Goal: Task Accomplishment & Management: Manage account settings

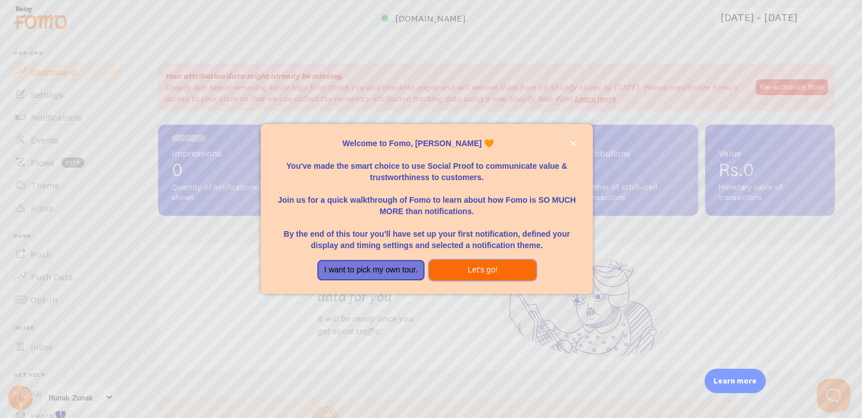
click at [488, 271] on button "Let's go!" at bounding box center [482, 270] width 107 height 20
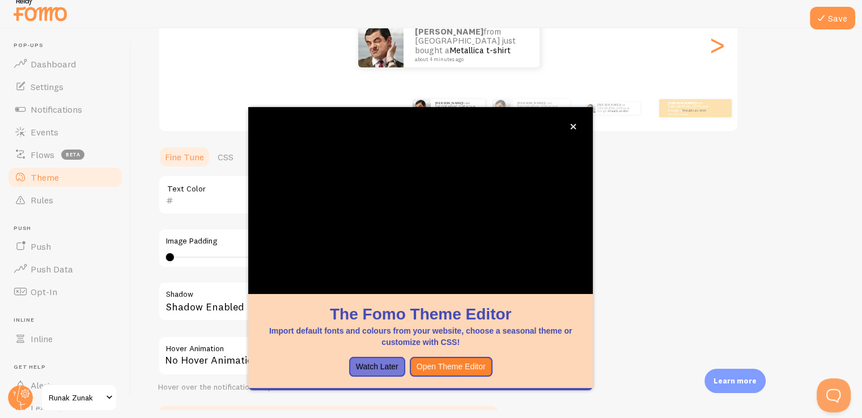
scroll to position [159, 0]
drag, startPoint x: 329, startPoint y: 311, endPoint x: 502, endPoint y: 343, distance: 176.8
click at [502, 343] on div "The Fomo Theme Editor Import default fonts and colours from your website, choos…" at bounding box center [420, 325] width 317 height 45
click at [477, 362] on button "Open Theme Editor" at bounding box center [451, 367] width 83 height 20
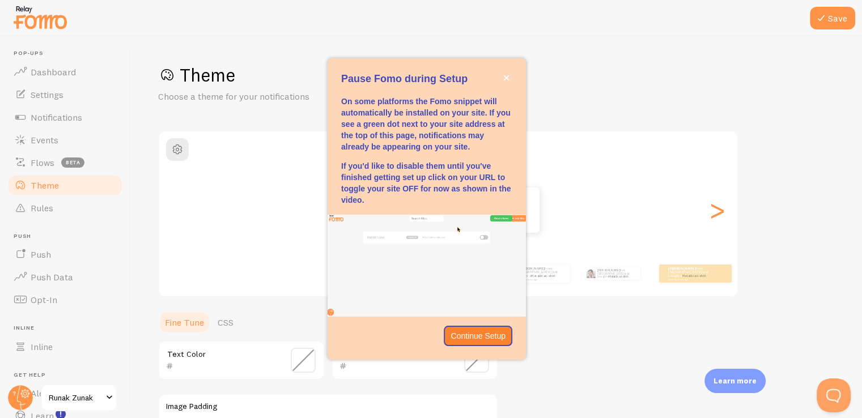
click at [389, 78] on p "Pause Fomo during Setup" at bounding box center [426, 79] width 171 height 15
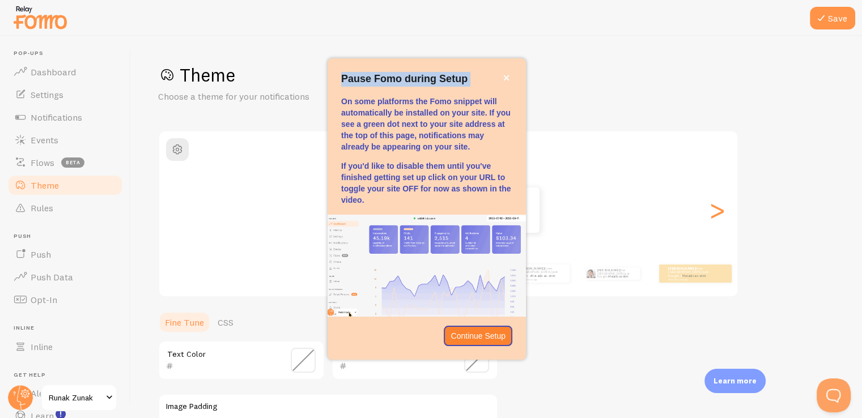
click at [389, 78] on p "Pause Fomo during Setup" at bounding box center [426, 79] width 171 height 15
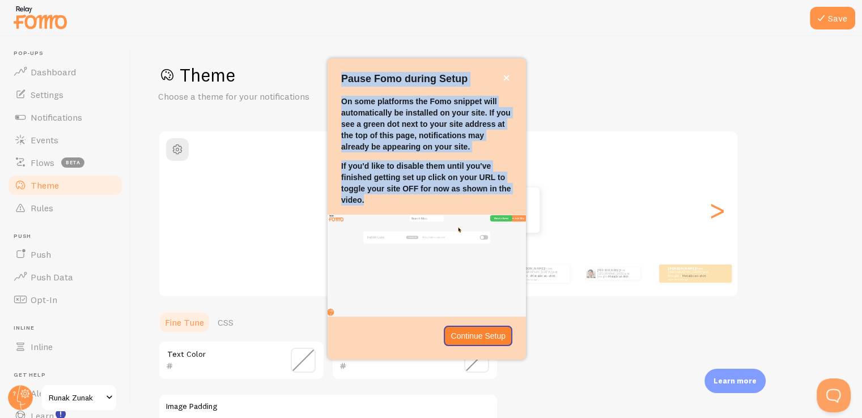
drag, startPoint x: 389, startPoint y: 78, endPoint x: 424, endPoint y: 190, distance: 117.4
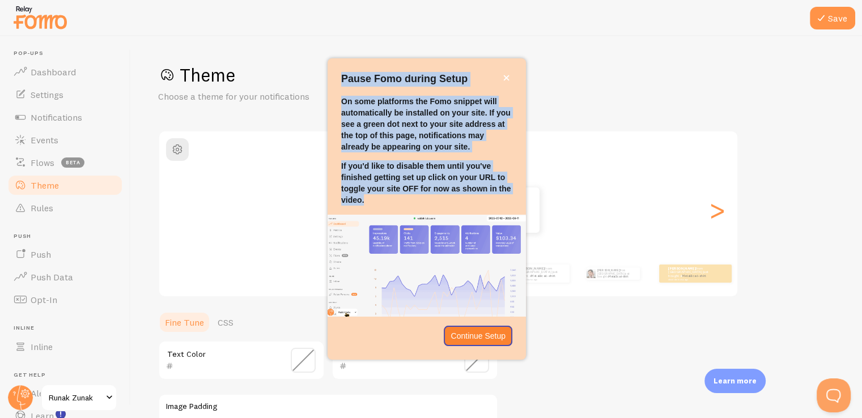
click at [424, 190] on div "Pause Fomo during Setup On some platforms the Fomo snippet will automatically b…" at bounding box center [426, 208] width 198 height 301
click at [373, 117] on p "On some platforms the Fomo snippet will automatically be installed on your site…" at bounding box center [426, 124] width 171 height 57
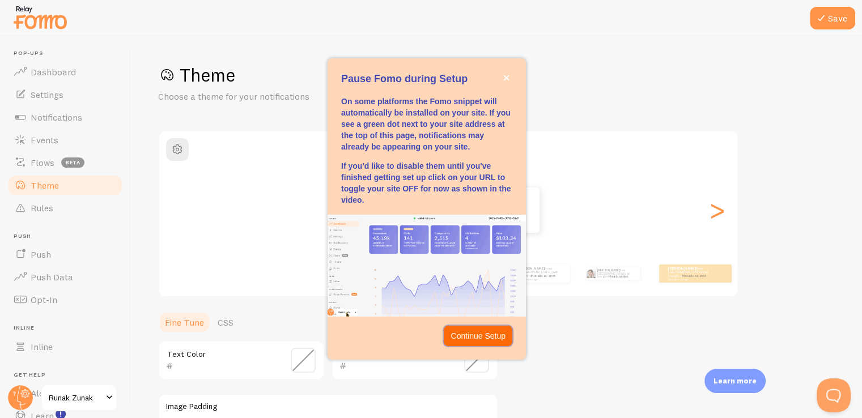
click at [477, 341] on p "Continue Setup" at bounding box center [477, 335] width 55 height 11
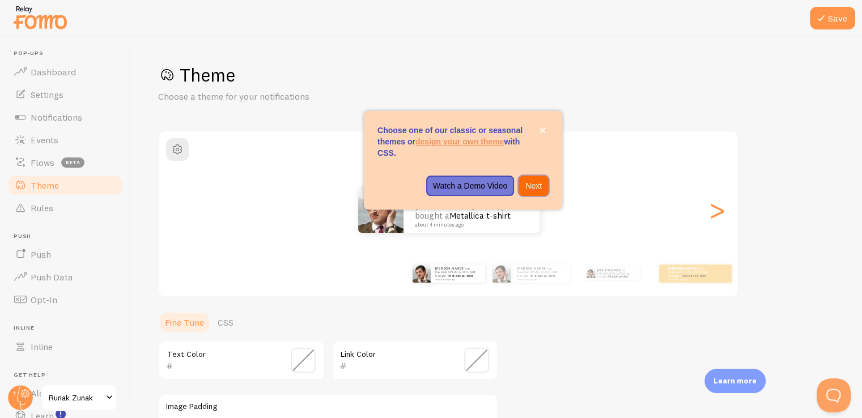
click at [535, 188] on p "Next" at bounding box center [533, 185] width 16 height 11
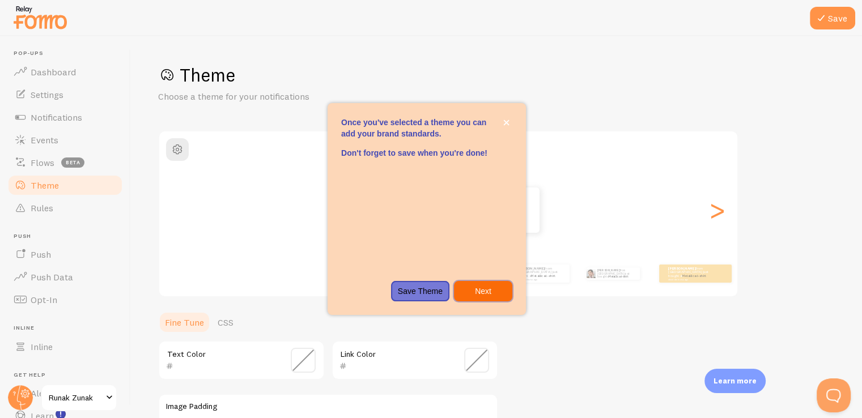
click at [483, 289] on p "Next" at bounding box center [483, 291] width 45 height 11
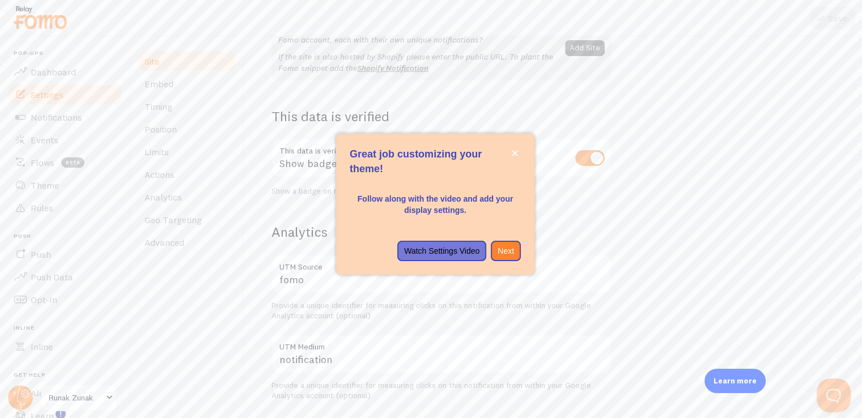
scroll to position [8, 0]
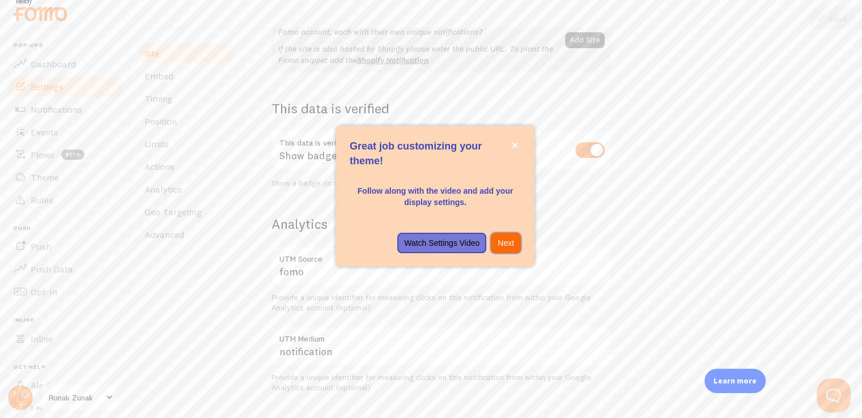
click at [508, 236] on button "Next" at bounding box center [506, 243] width 30 height 20
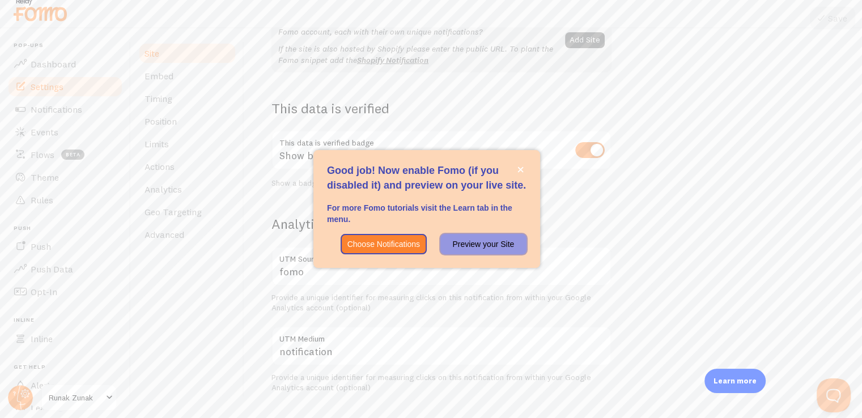
click at [494, 250] on button "Preview your Site" at bounding box center [483, 244] width 86 height 20
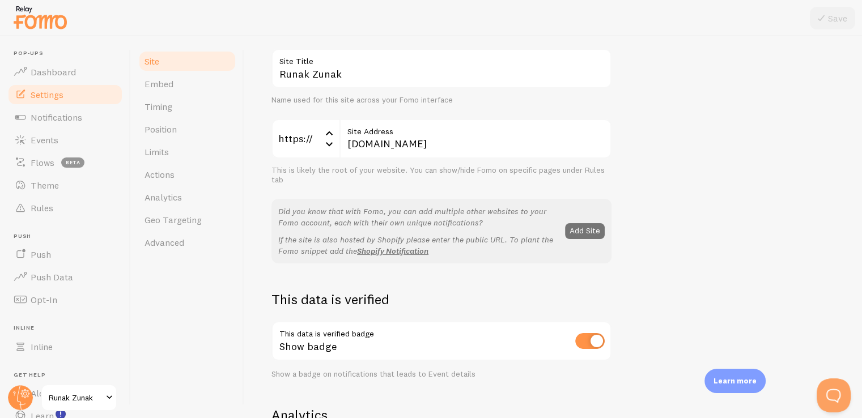
scroll to position [0, 0]
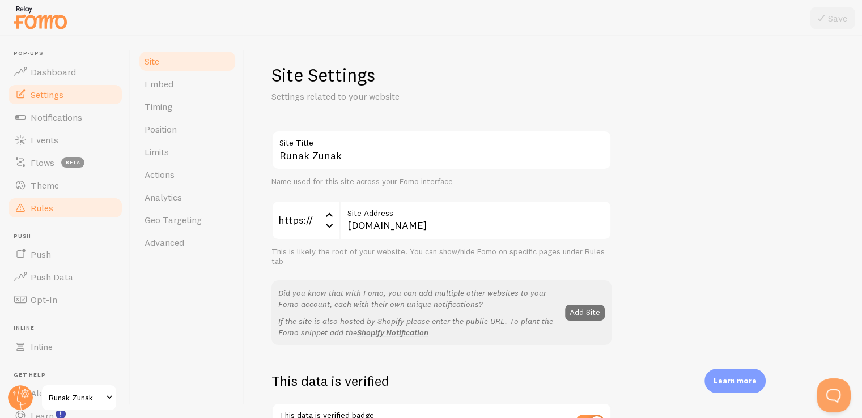
click at [52, 213] on span "Rules" at bounding box center [42, 207] width 23 height 11
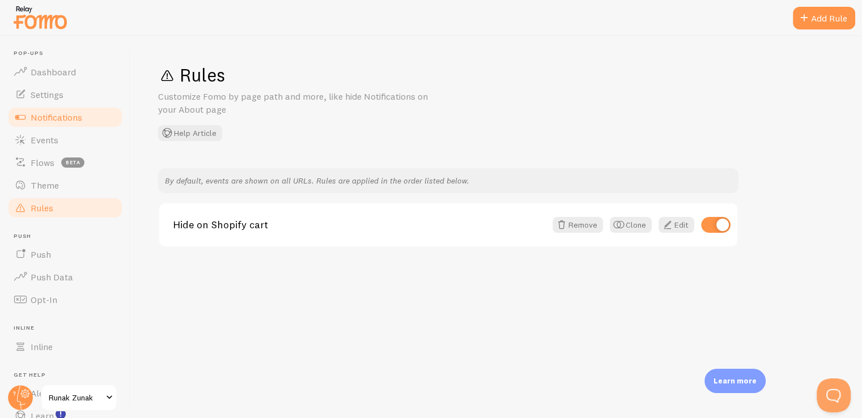
click at [54, 113] on span "Notifications" at bounding box center [57, 117] width 52 height 11
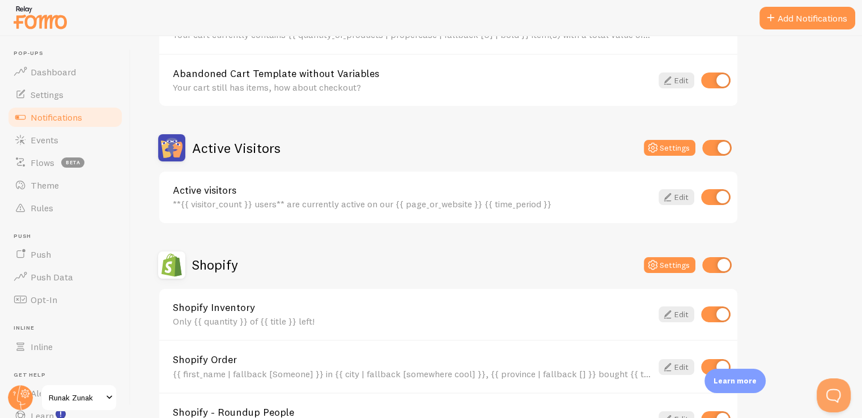
scroll to position [190, 0]
click at [664, 195] on icon at bounding box center [668, 197] width 14 height 14
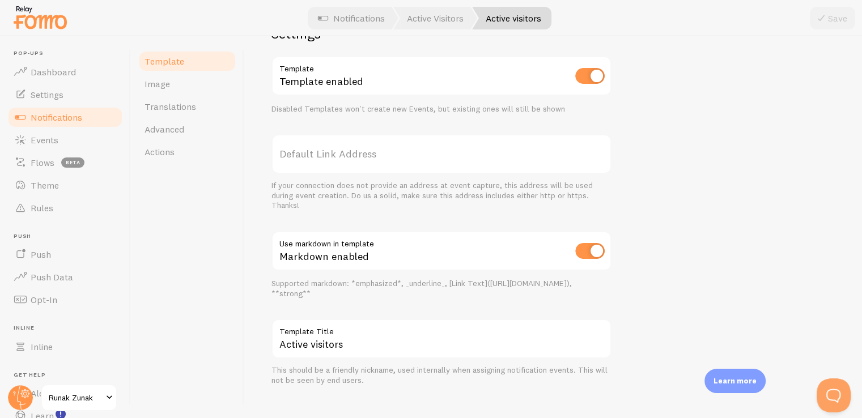
scroll to position [400, 0]
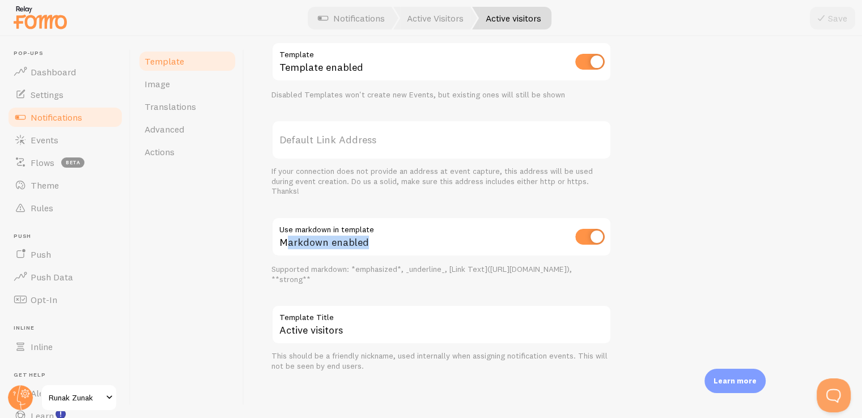
drag, startPoint x: 369, startPoint y: 244, endPoint x: 287, endPoint y: 241, distance: 82.8
click at [287, 241] on div "Markdown enabled" at bounding box center [441, 237] width 340 height 41
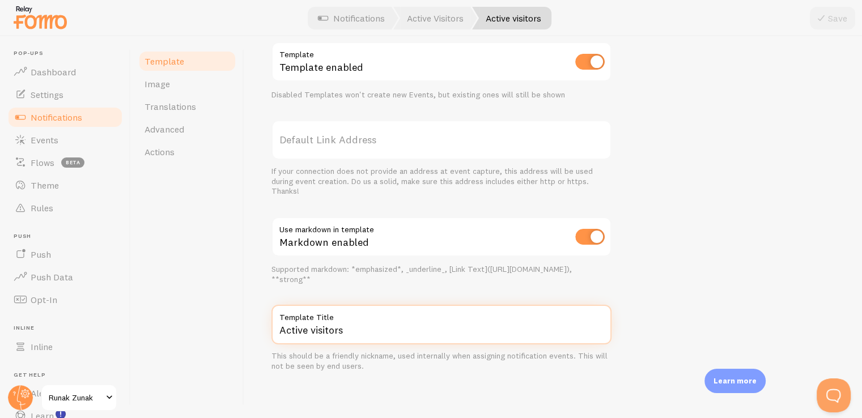
drag, startPoint x: 349, startPoint y: 326, endPoint x: 276, endPoint y: 221, distance: 127.9
click at [276, 221] on div "Settings Template Template enabled Disabled Templates won't create new Events, …" at bounding box center [441, 191] width 340 height 360
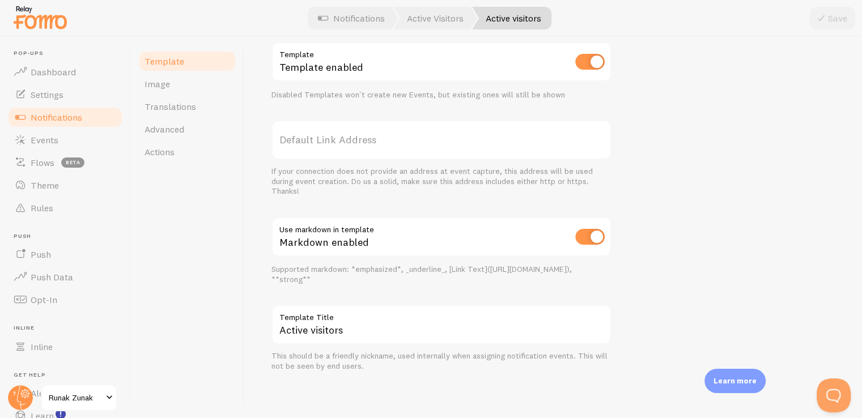
click at [277, 223] on div "Markdown enabled" at bounding box center [441, 237] width 340 height 41
click at [278, 228] on div "Markdown enabled" at bounding box center [441, 237] width 340 height 41
click at [190, 86] on link "Image" at bounding box center [187, 84] width 99 height 23
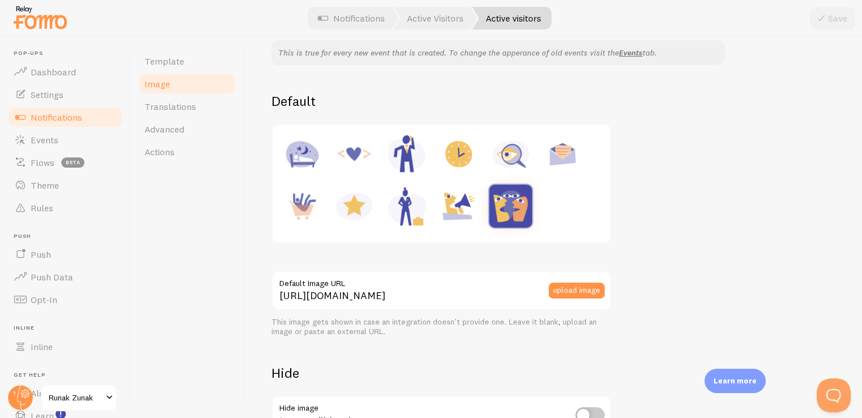
scroll to position [104, 0]
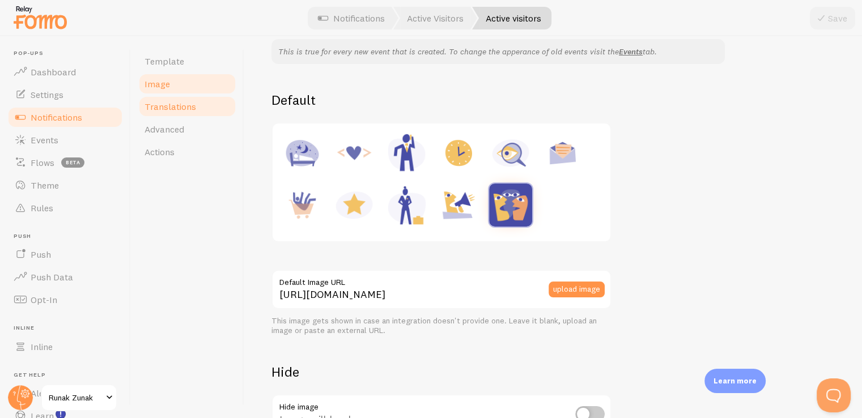
click at [188, 110] on span "Translations" at bounding box center [170, 106] width 52 height 11
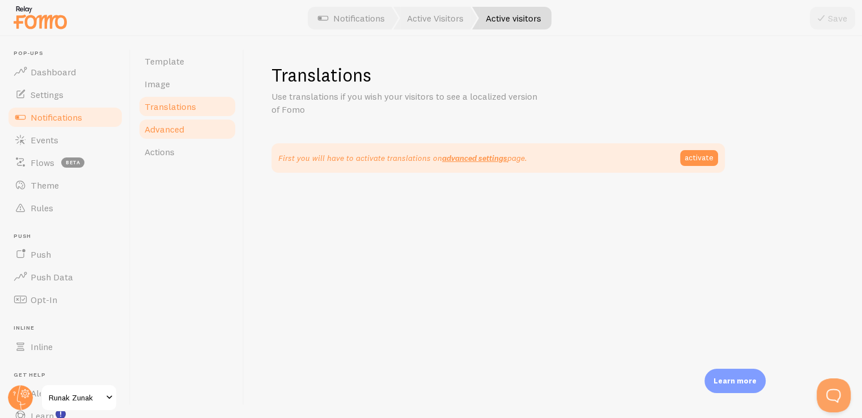
click at [199, 118] on link "Advanced" at bounding box center [187, 129] width 99 height 23
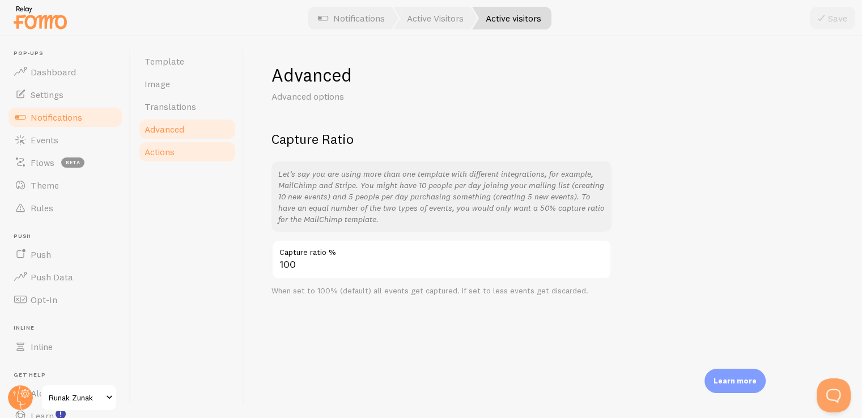
click at [181, 155] on link "Actions" at bounding box center [187, 151] width 99 height 23
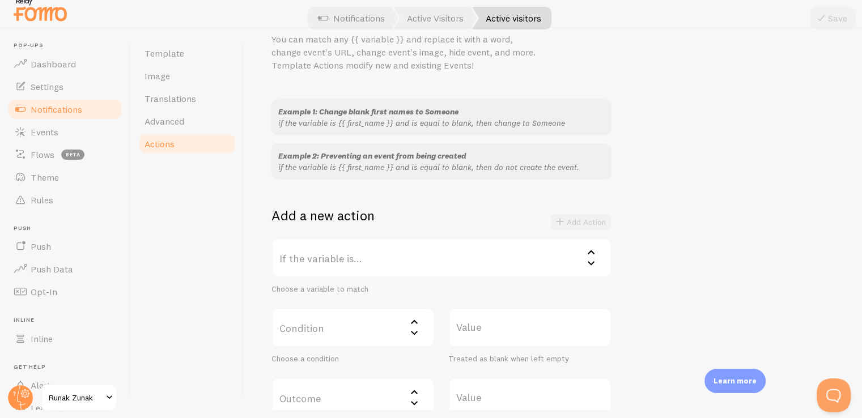
scroll to position [49, 0]
click at [204, 118] on link "Advanced" at bounding box center [187, 121] width 99 height 23
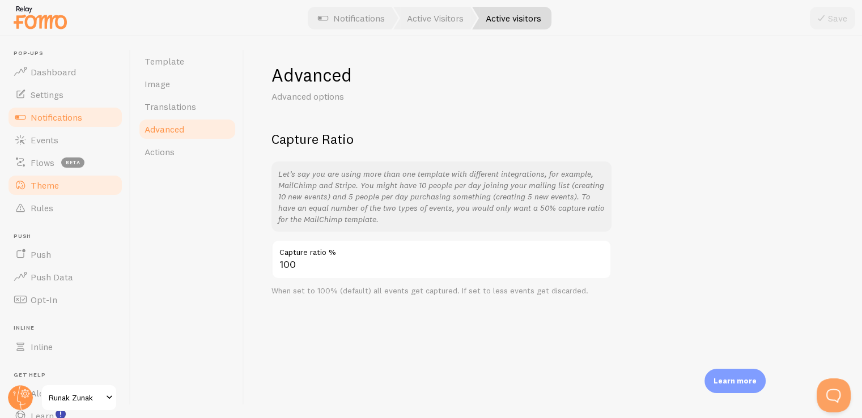
click at [57, 191] on link "Theme" at bounding box center [65, 185] width 117 height 23
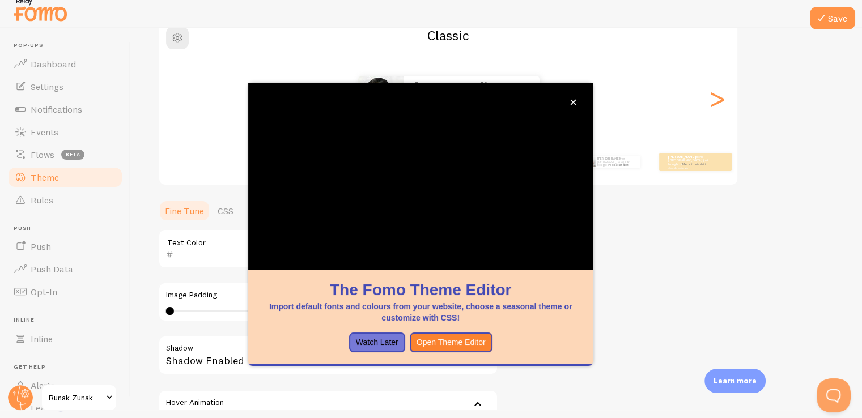
scroll to position [8, 0]
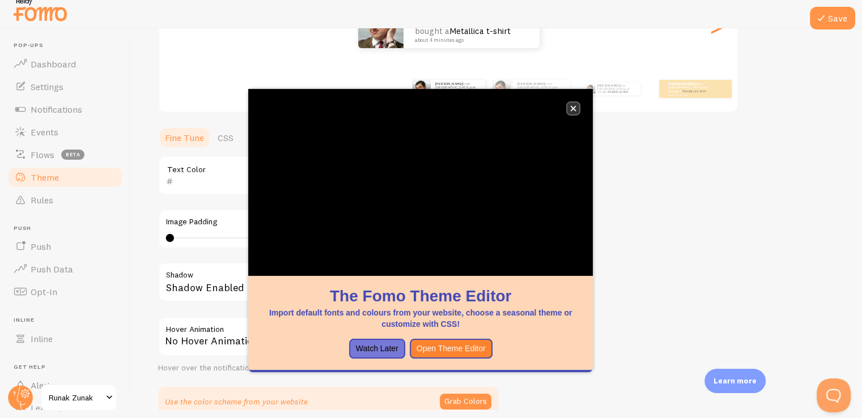
click at [573, 103] on button "close," at bounding box center [573, 109] width 12 height 12
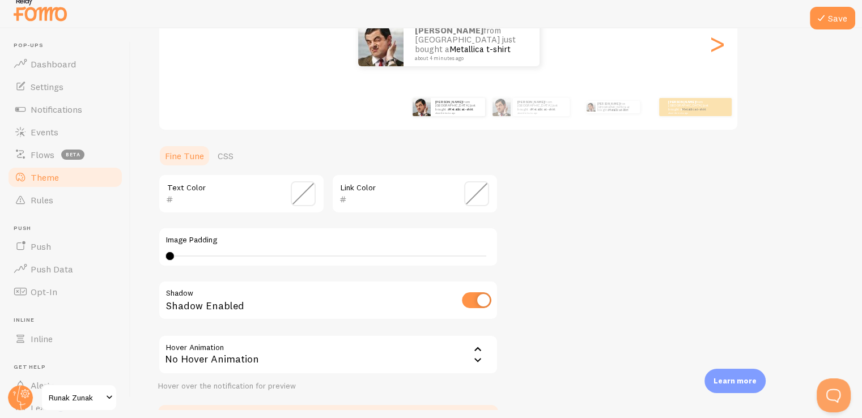
scroll to position [236, 0]
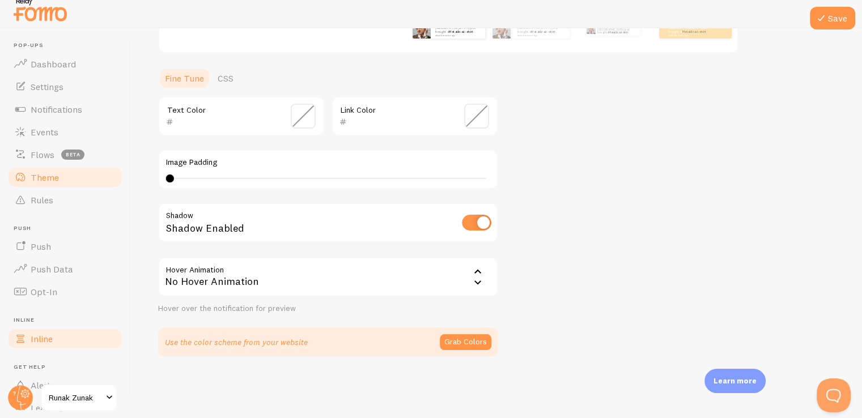
click at [79, 338] on link "Inline" at bounding box center [65, 338] width 117 height 23
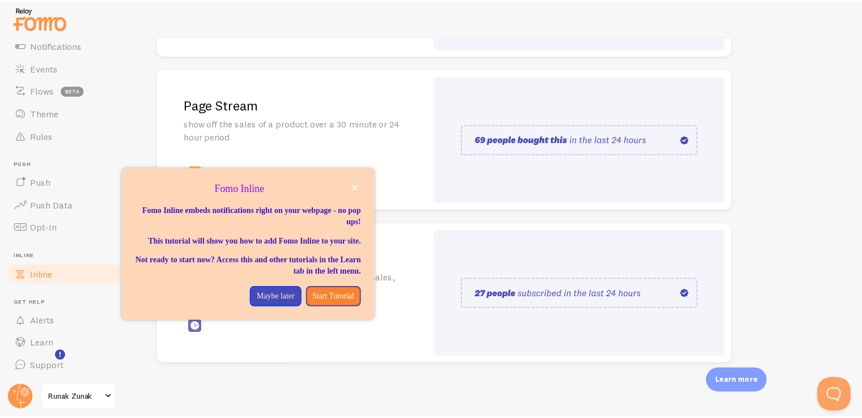
scroll to position [73, 0]
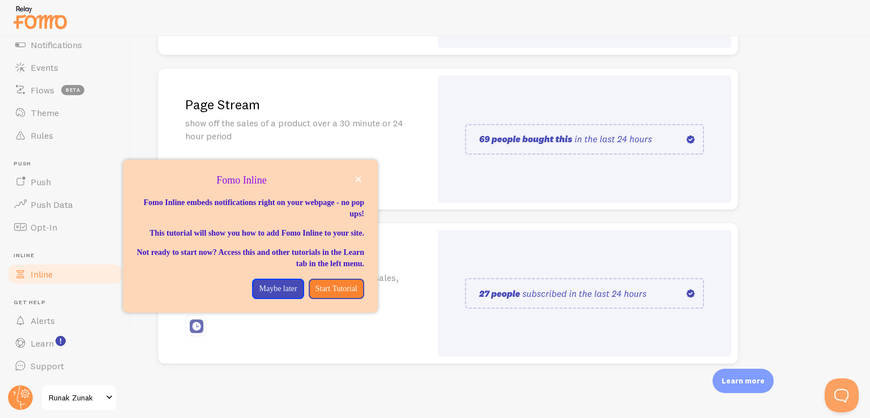
click at [62, 398] on span "Runak Zunak" at bounding box center [76, 398] width 54 height 14
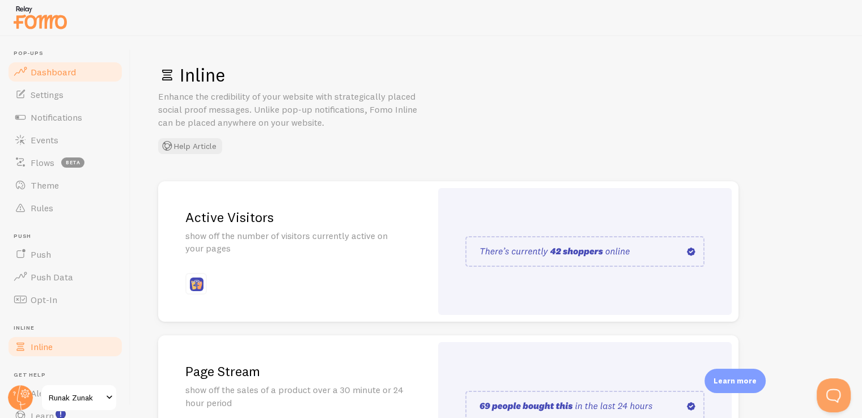
click at [63, 71] on span "Dashboard" at bounding box center [53, 71] width 45 height 11
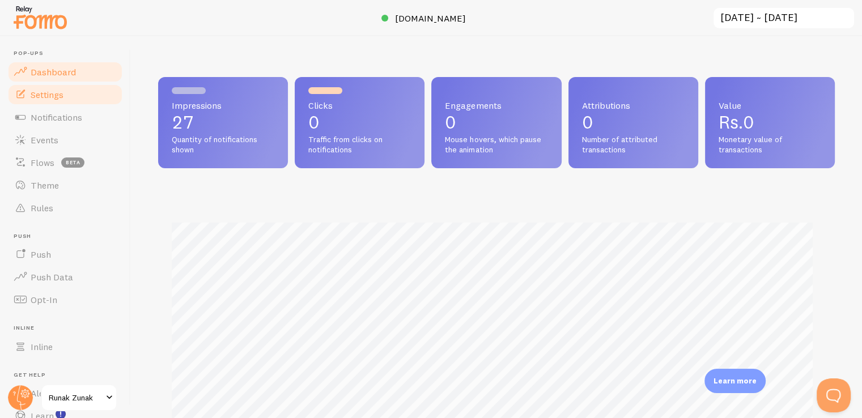
scroll to position [297, 667]
click at [70, 96] on link "Settings" at bounding box center [65, 94] width 117 height 23
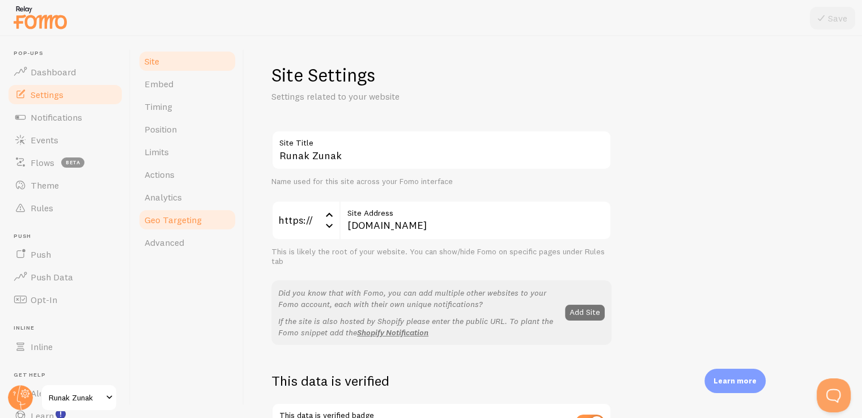
click at [198, 215] on span "Geo Targeting" at bounding box center [172, 219] width 57 height 11
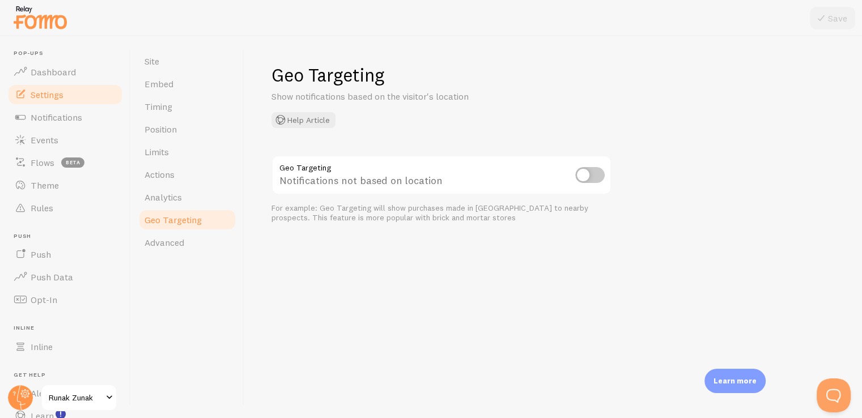
click at [581, 173] on input "checkbox" at bounding box center [589, 175] width 29 height 16
click at [593, 175] on input "checkbox" at bounding box center [589, 175] width 29 height 16
checkbox input "false"
click at [191, 241] on link "Advanced" at bounding box center [187, 242] width 99 height 23
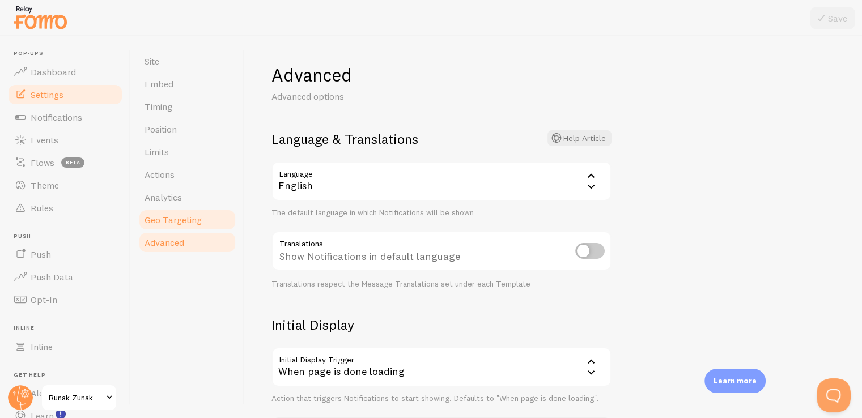
click at [199, 211] on link "Geo Targeting" at bounding box center [187, 219] width 99 height 23
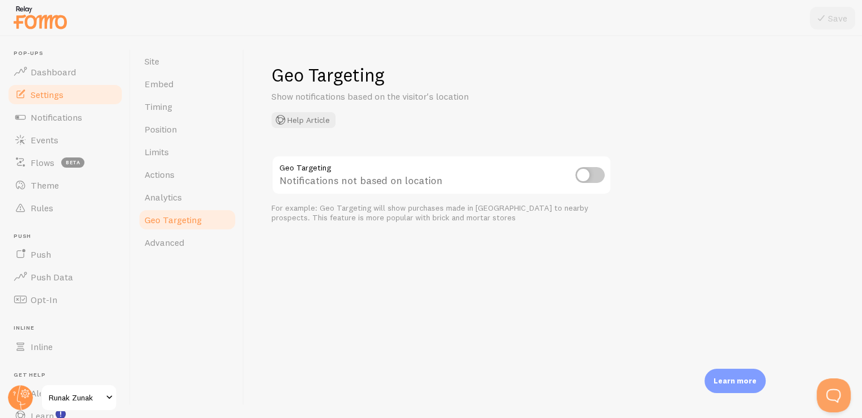
click at [594, 174] on input "checkbox" at bounding box center [589, 175] width 29 height 16
checkbox input "true"
click at [829, 26] on button "Save" at bounding box center [832, 18] width 45 height 23
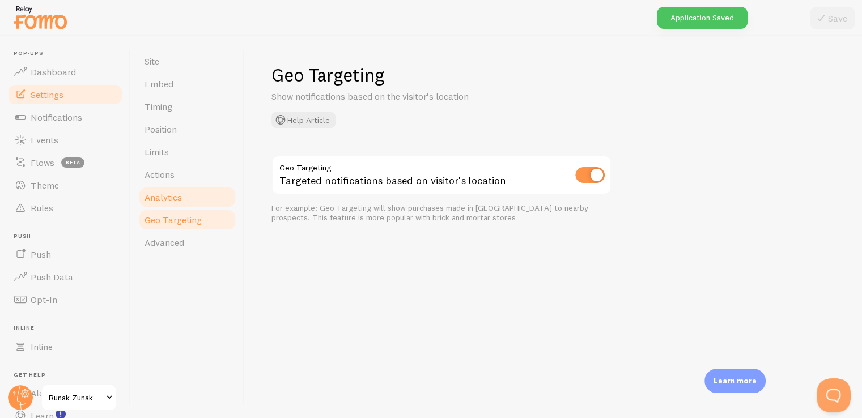
click at [159, 199] on span "Analytics" at bounding box center [162, 196] width 37 height 11
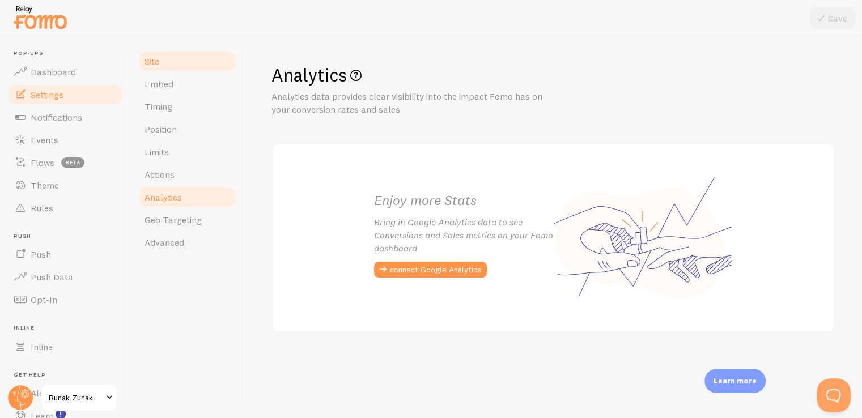
click at [171, 60] on link "Site" at bounding box center [187, 61] width 99 height 23
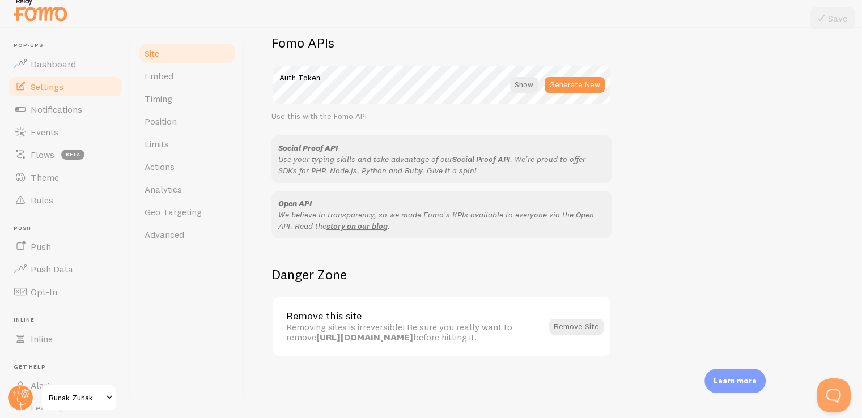
scroll to position [7, 0]
click at [205, 76] on link "Embed" at bounding box center [187, 76] width 99 height 23
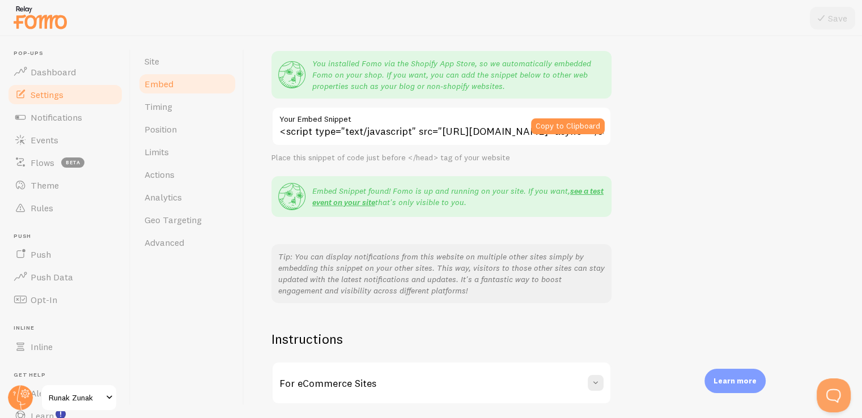
scroll to position [189, 0]
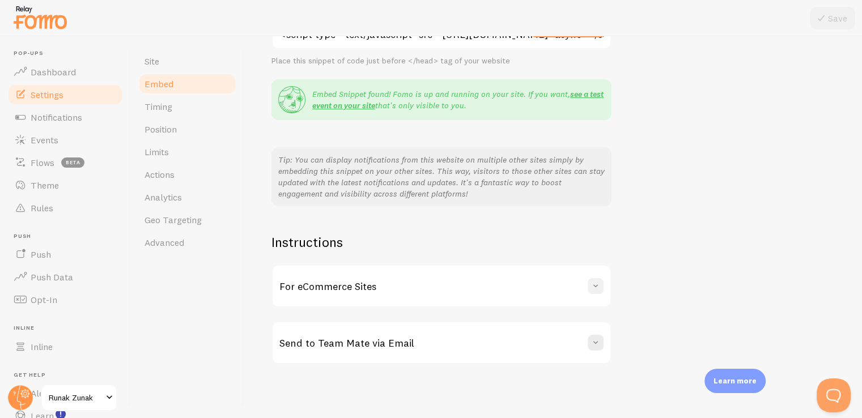
click at [598, 283] on span at bounding box center [595, 285] width 11 height 11
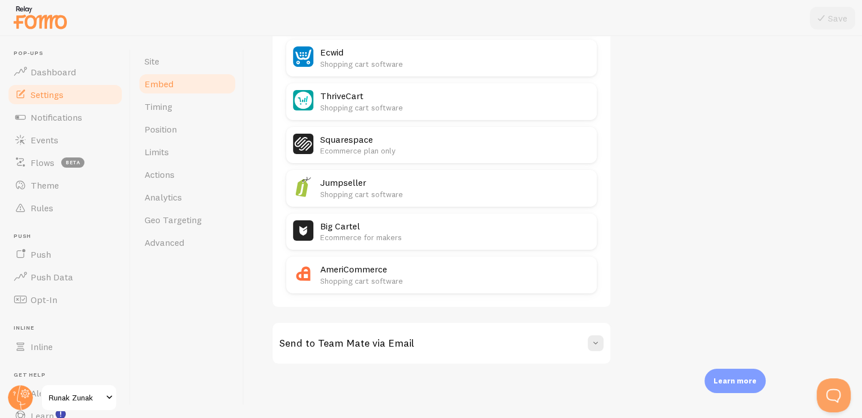
scroll to position [8, 0]
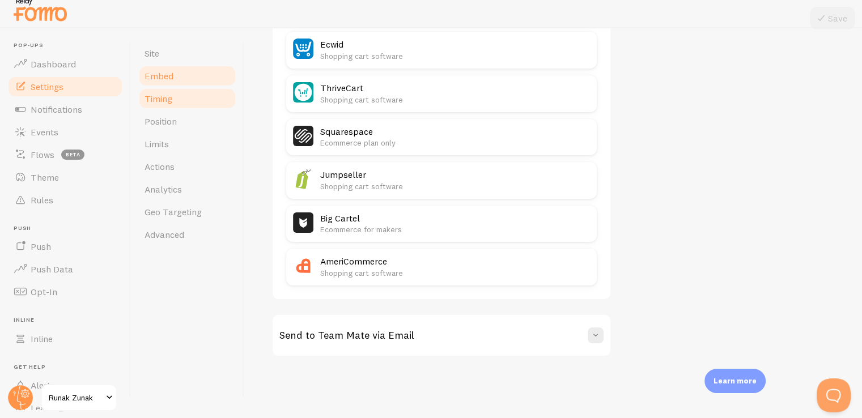
click at [197, 89] on link "Timing" at bounding box center [187, 98] width 99 height 23
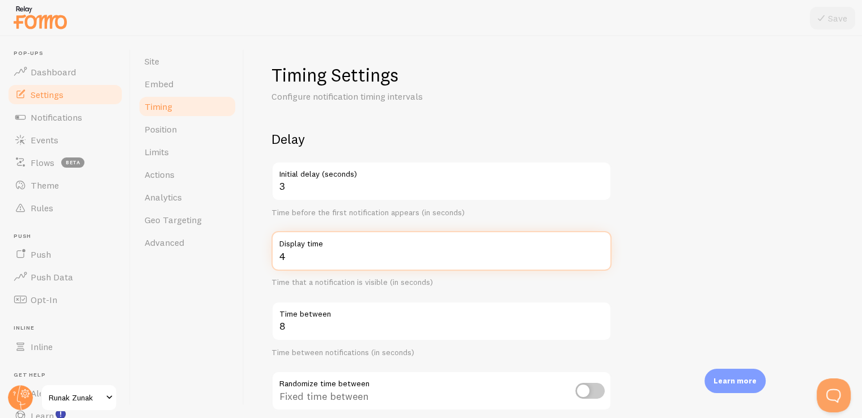
drag, startPoint x: 293, startPoint y: 259, endPoint x: 257, endPoint y: 266, distance: 36.8
click at [257, 266] on div "Timing Settings Configure notification timing intervals Delay 3 Initial delay (…" at bounding box center [553, 227] width 618 height 382
type input "5"
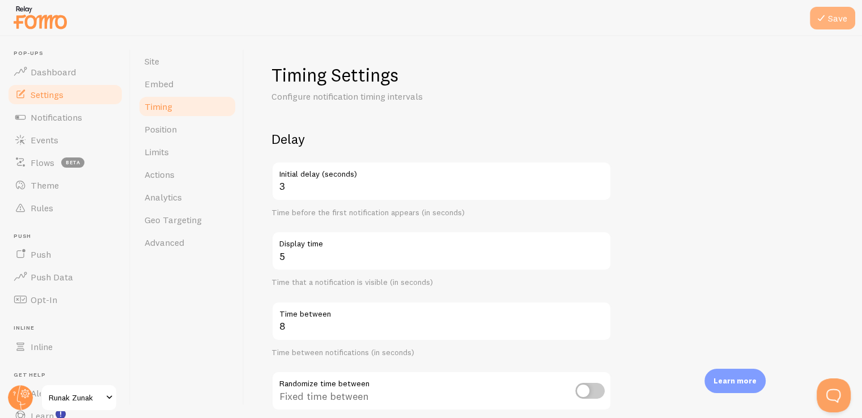
click at [825, 19] on icon at bounding box center [821, 18] width 14 height 14
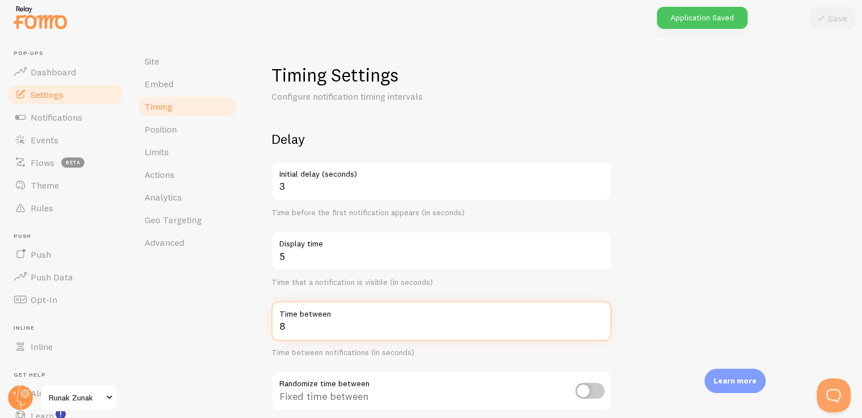
click at [295, 329] on input "8" at bounding box center [441, 321] width 340 height 40
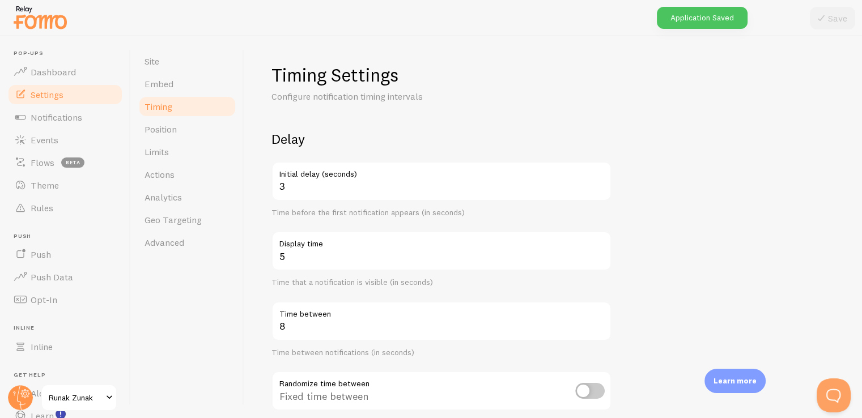
click at [653, 245] on form "Delay 3 Initial delay (seconds) Time before the first notification appears (in …" at bounding box center [552, 373] width 563 height 486
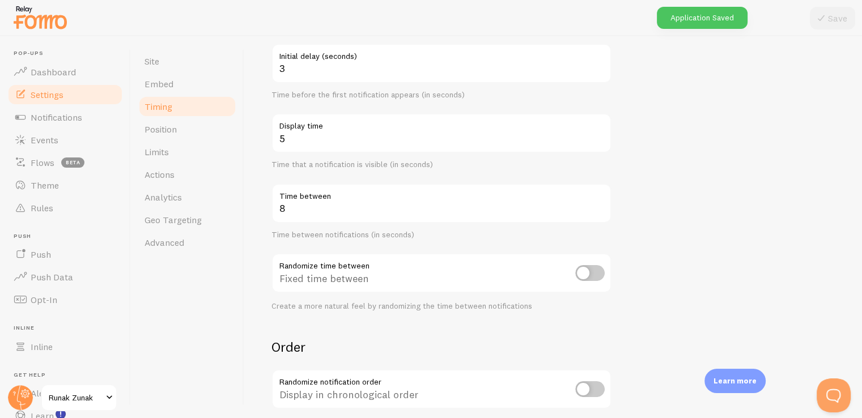
scroll to position [140, 0]
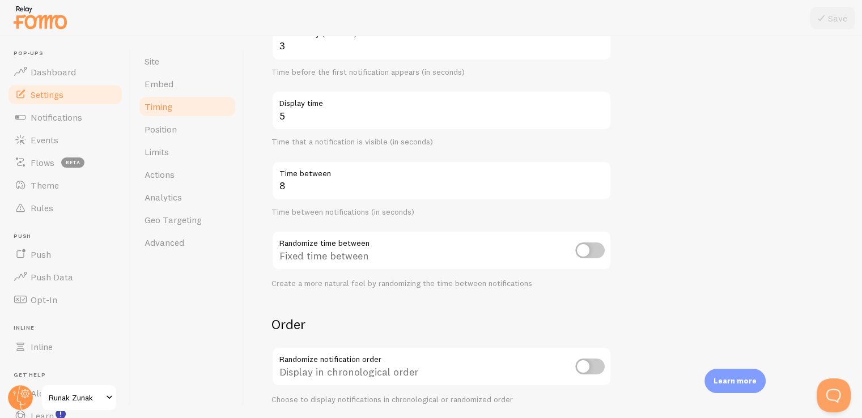
click at [594, 246] on input "checkbox" at bounding box center [589, 250] width 29 height 16
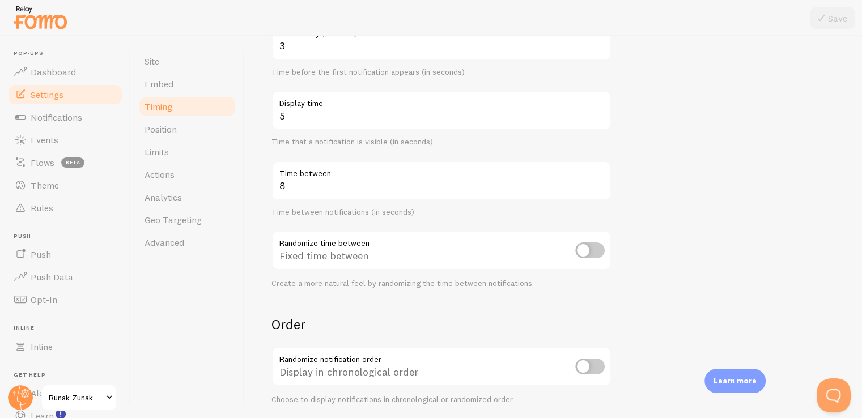
checkbox input "true"
click at [682, 282] on form "Delay 3 Initial delay (seconds) Time before the first notification appears (in …" at bounding box center [552, 233] width 563 height 486
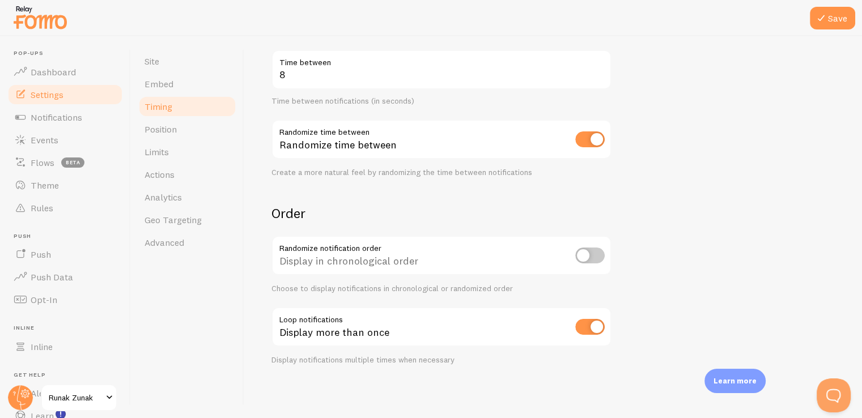
scroll to position [8, 0]
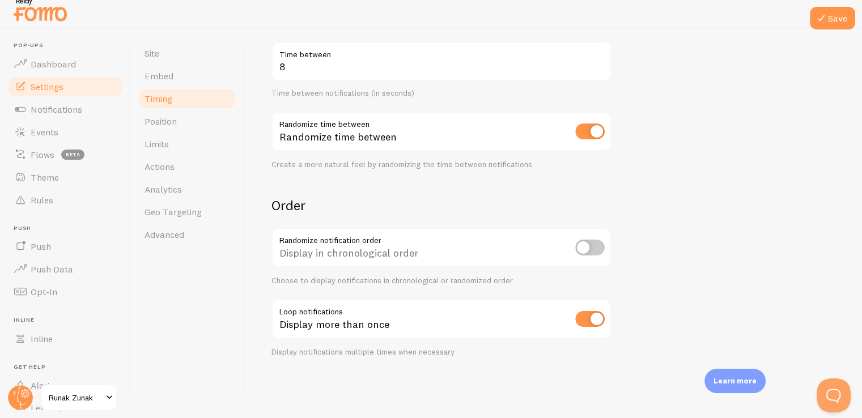
click at [597, 239] on div "Display in chronological order" at bounding box center [441, 248] width 340 height 41
click at [597, 243] on input "checkbox" at bounding box center [589, 248] width 29 height 16
click at [596, 245] on input "checkbox" at bounding box center [589, 248] width 29 height 16
checkbox input "true"
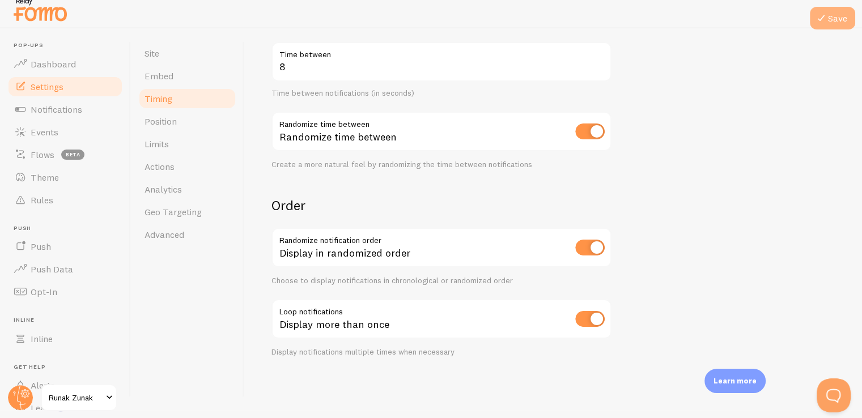
click at [820, 21] on icon at bounding box center [821, 18] width 14 height 14
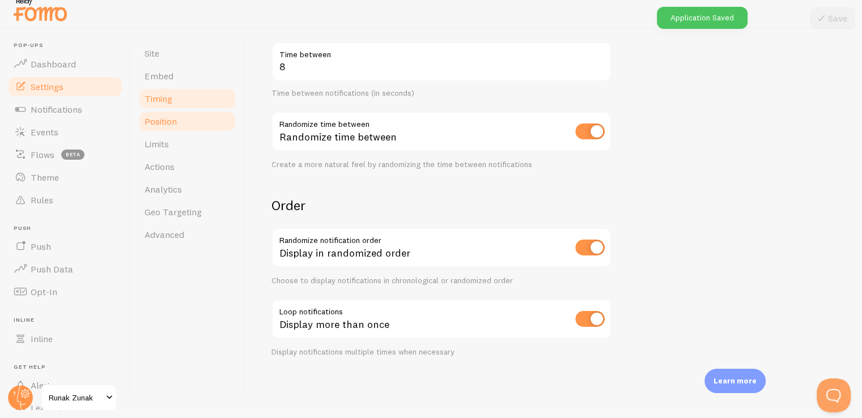
click at [177, 127] on link "Position" at bounding box center [187, 121] width 99 height 23
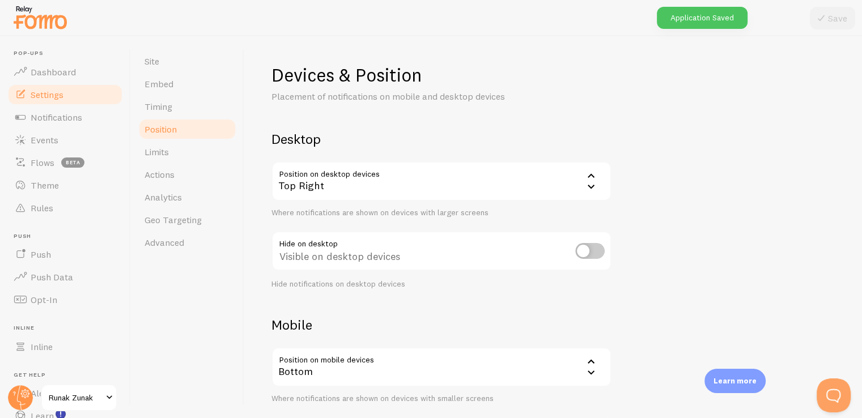
click at [297, 183] on div "Top Right" at bounding box center [441, 181] width 340 height 40
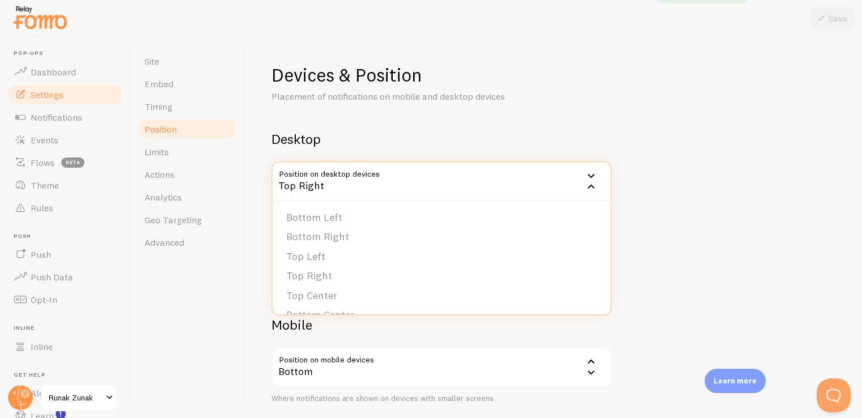
click at [297, 183] on div "Top Right" at bounding box center [441, 181] width 340 height 40
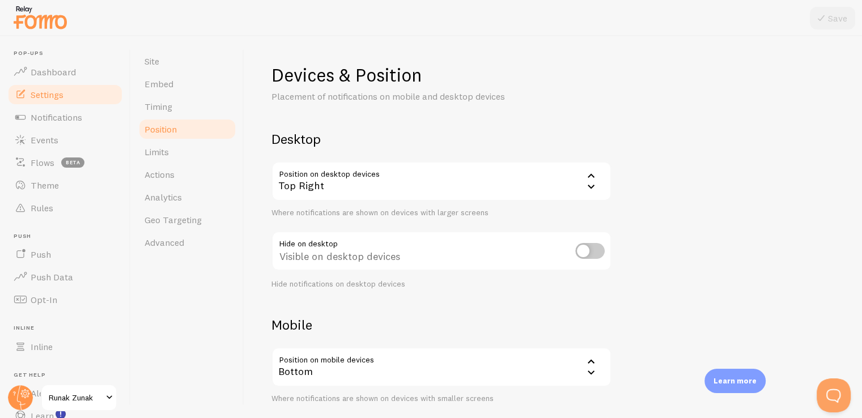
scroll to position [76, 0]
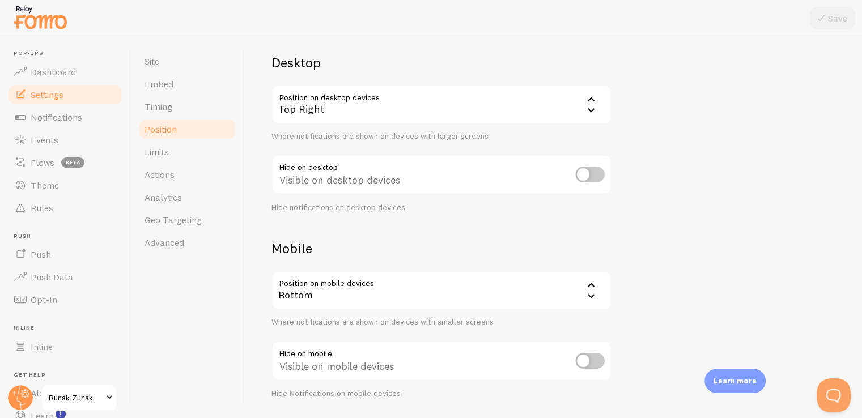
click at [342, 274] on div "Bottom" at bounding box center [441, 291] width 340 height 40
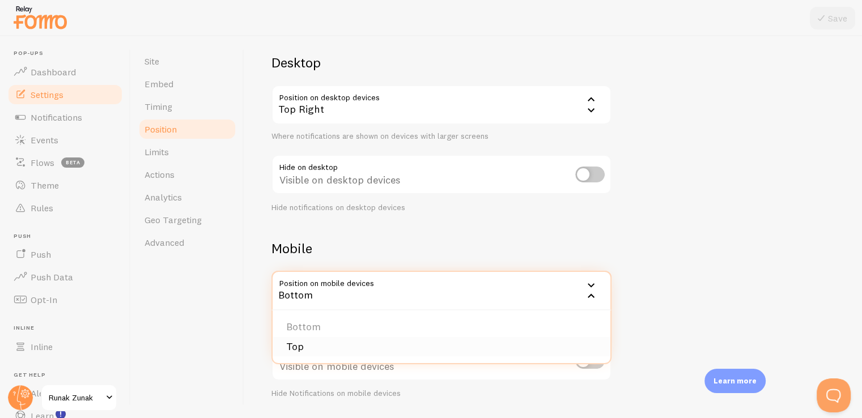
click at [332, 345] on li "Top" at bounding box center [441, 347] width 338 height 20
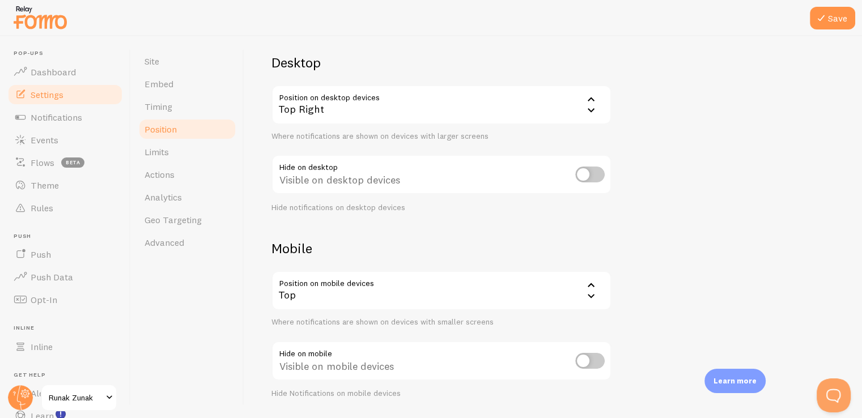
scroll to position [110, 0]
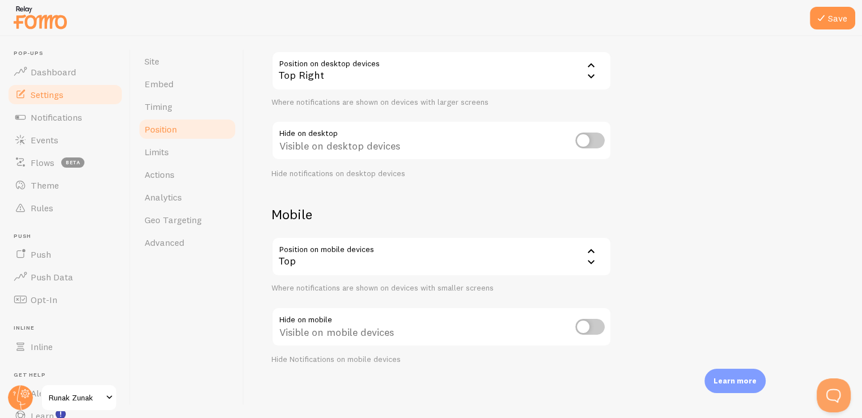
click at [595, 327] on input "checkbox" at bounding box center [589, 327] width 29 height 16
checkbox input "false"
click at [817, 16] on icon at bounding box center [821, 18] width 14 height 14
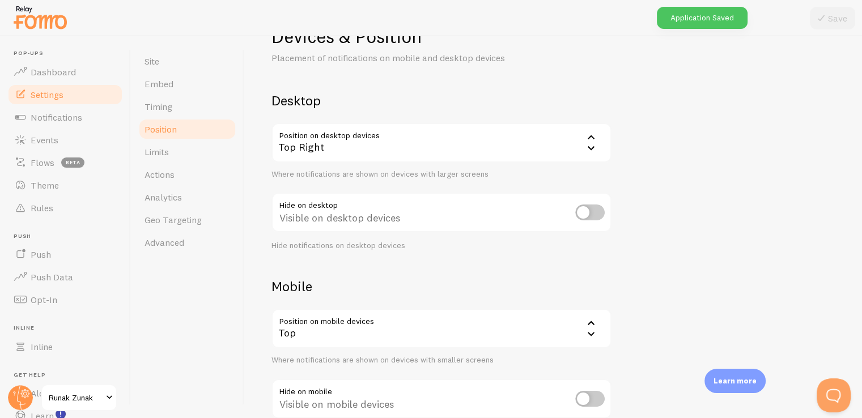
click at [572, 213] on div "Visible on desktop devices" at bounding box center [441, 213] width 340 height 41
click at [601, 205] on input "checkbox" at bounding box center [589, 213] width 29 height 16
checkbox input "true"
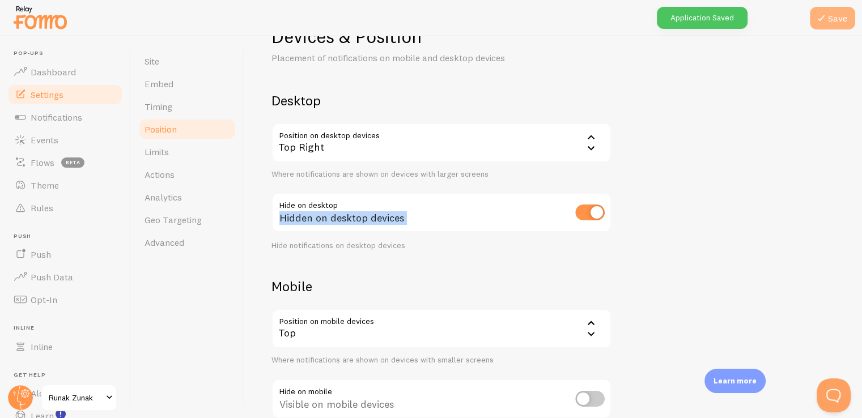
click at [832, 18] on button "Save" at bounding box center [832, 18] width 45 height 23
